Goal: Find specific page/section: Find specific page/section

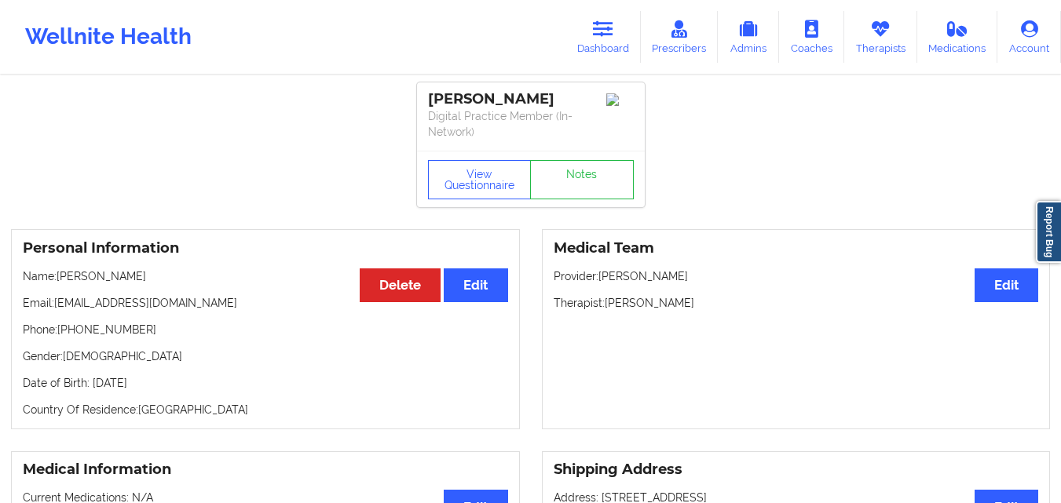
scroll to position [589, 0]
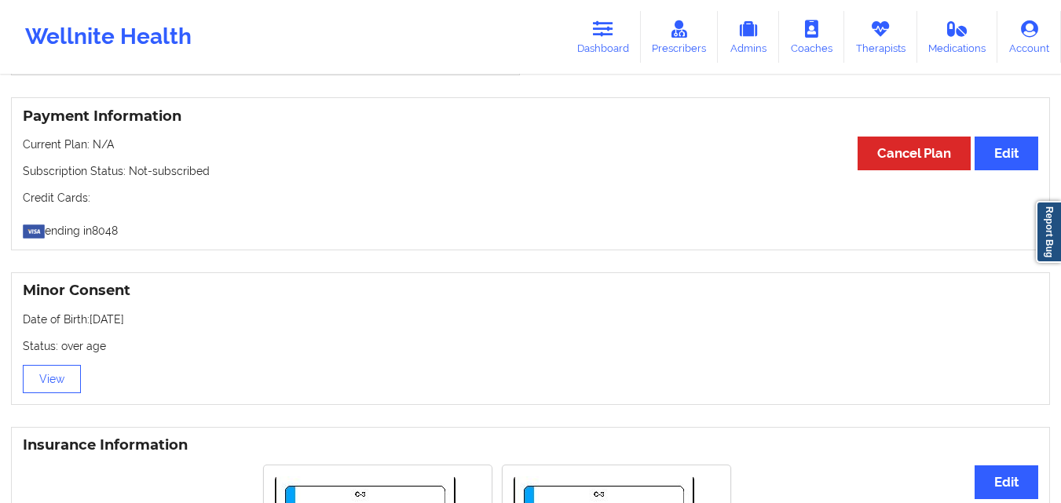
click at [597, 31] on icon at bounding box center [603, 28] width 20 height 17
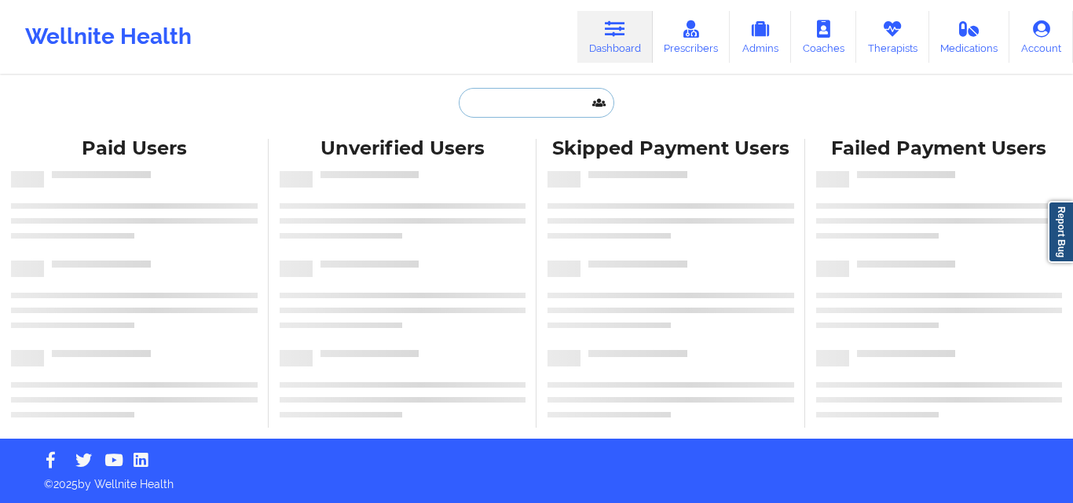
click at [516, 102] on input "text" at bounding box center [536, 103] width 155 height 30
paste input "[PERSON_NAME]"
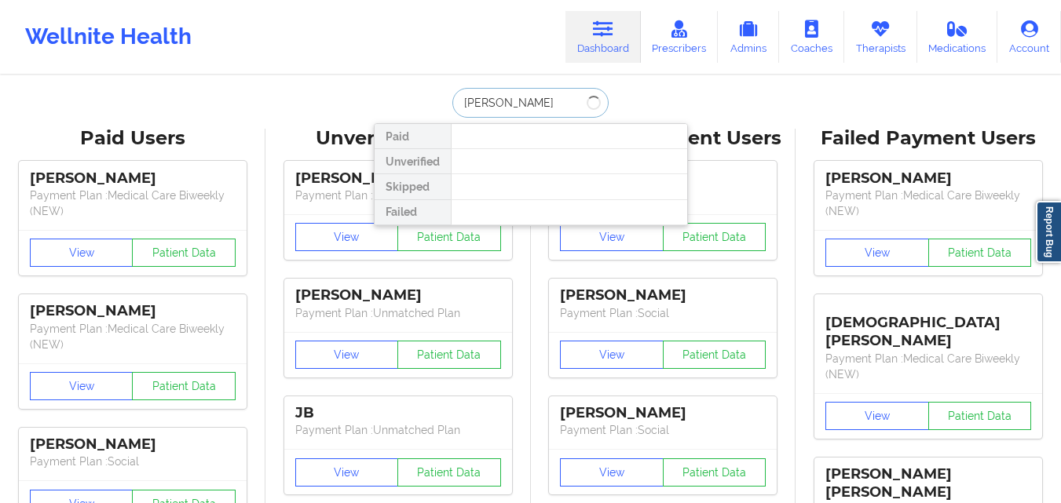
type input "[PERSON_NAME]"
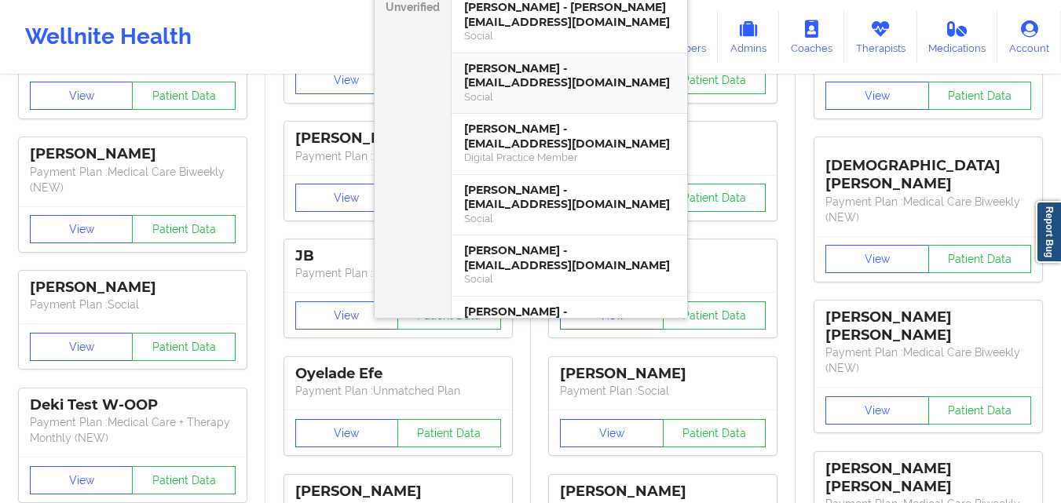
click at [623, 81] on div "[PERSON_NAME] - [EMAIL_ADDRESS][DOMAIN_NAME]" at bounding box center [569, 75] width 210 height 29
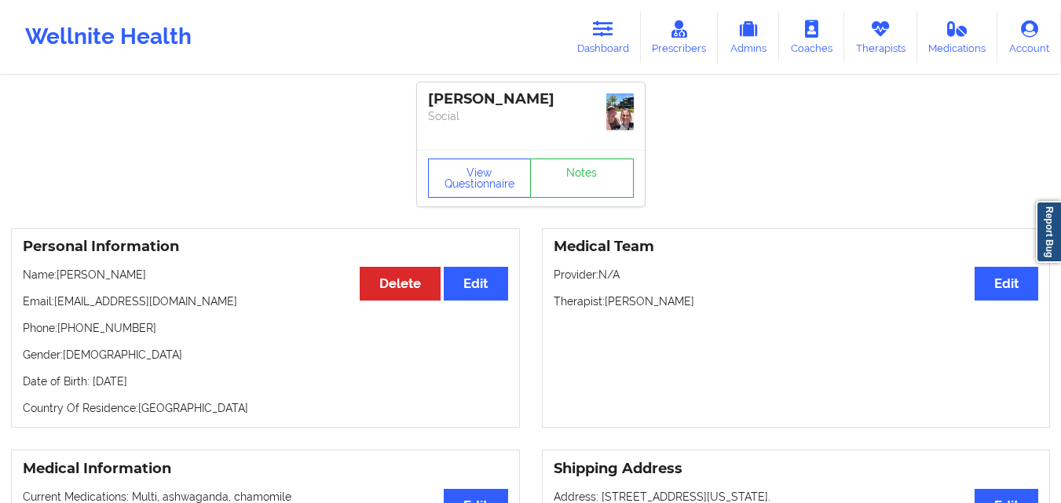
click at [619, 118] on img at bounding box center [619, 111] width 27 height 37
